Goal: Task Accomplishment & Management: Manage account settings

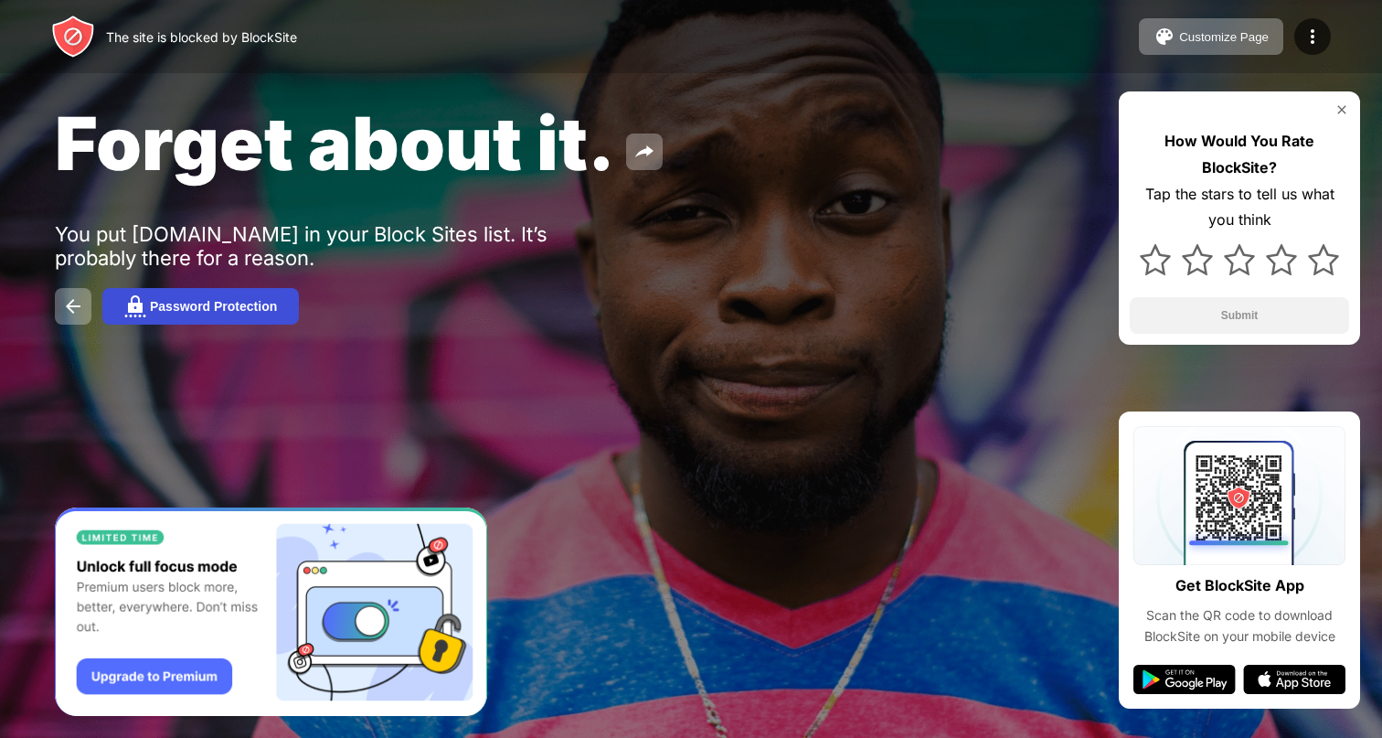
click at [247, 314] on div "Password Protection" at bounding box center [213, 306] width 127 height 15
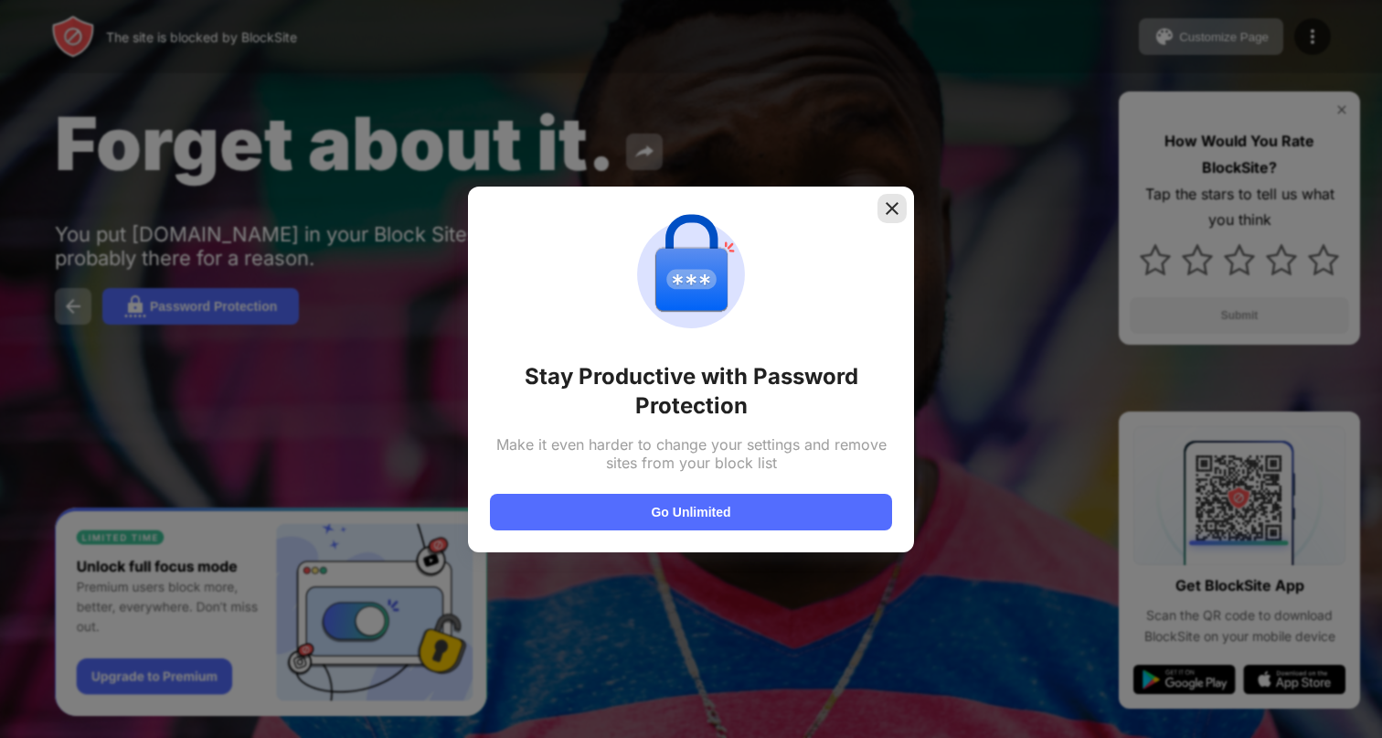
click at [905, 199] on div at bounding box center [892, 208] width 29 height 29
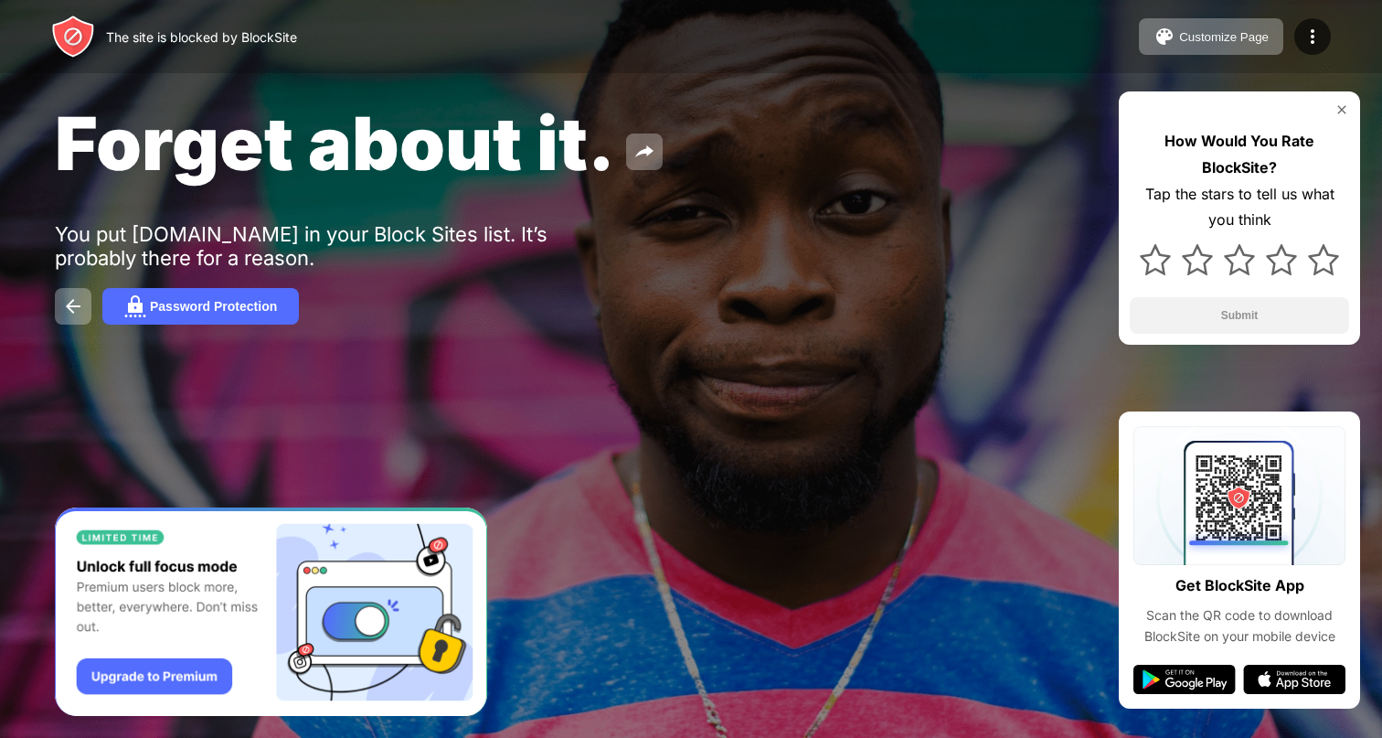
click at [278, 17] on div "The site is blocked by BlockSite" at bounding box center [174, 37] width 246 height 44
click at [278, 37] on div "The site is blocked by BlockSite" at bounding box center [201, 37] width 191 height 16
